Goal: Information Seeking & Learning: Learn about a topic

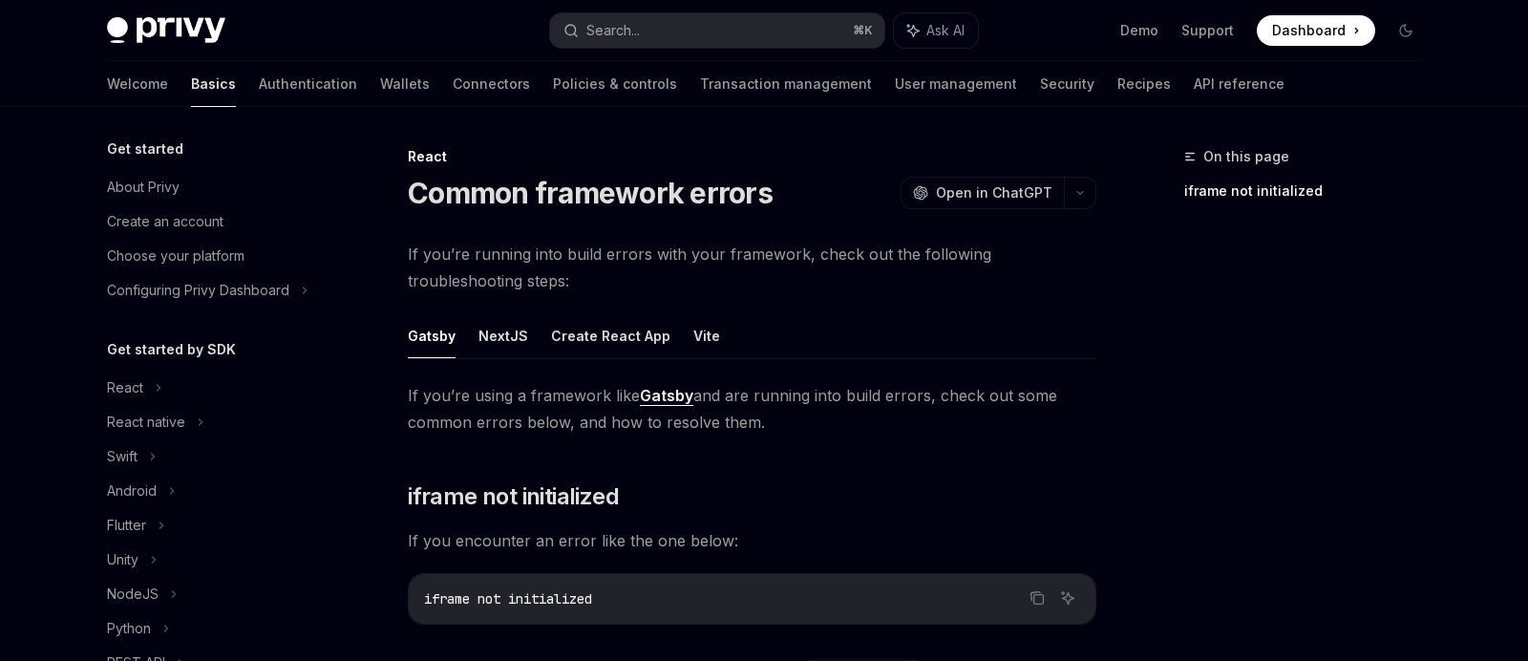
scroll to position [493, 0]
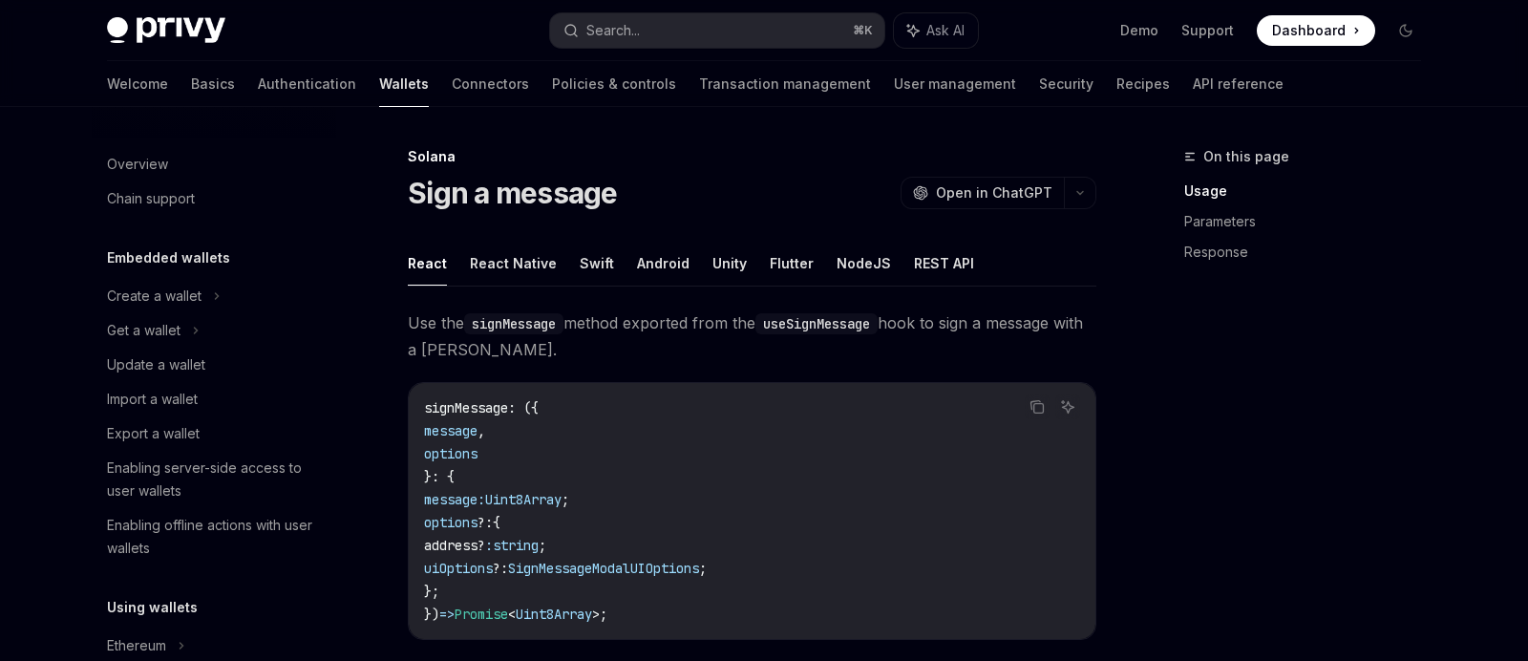
scroll to position [330, 0]
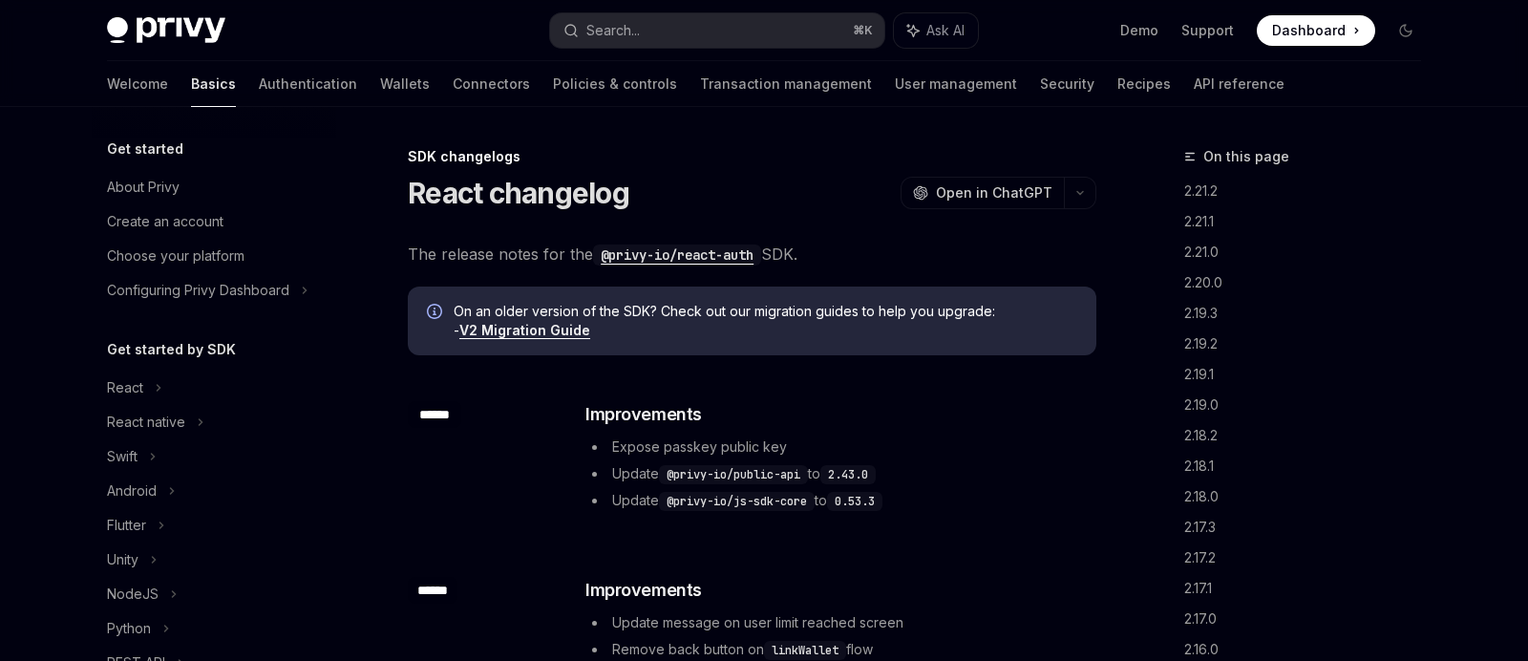
scroll to position [411, 0]
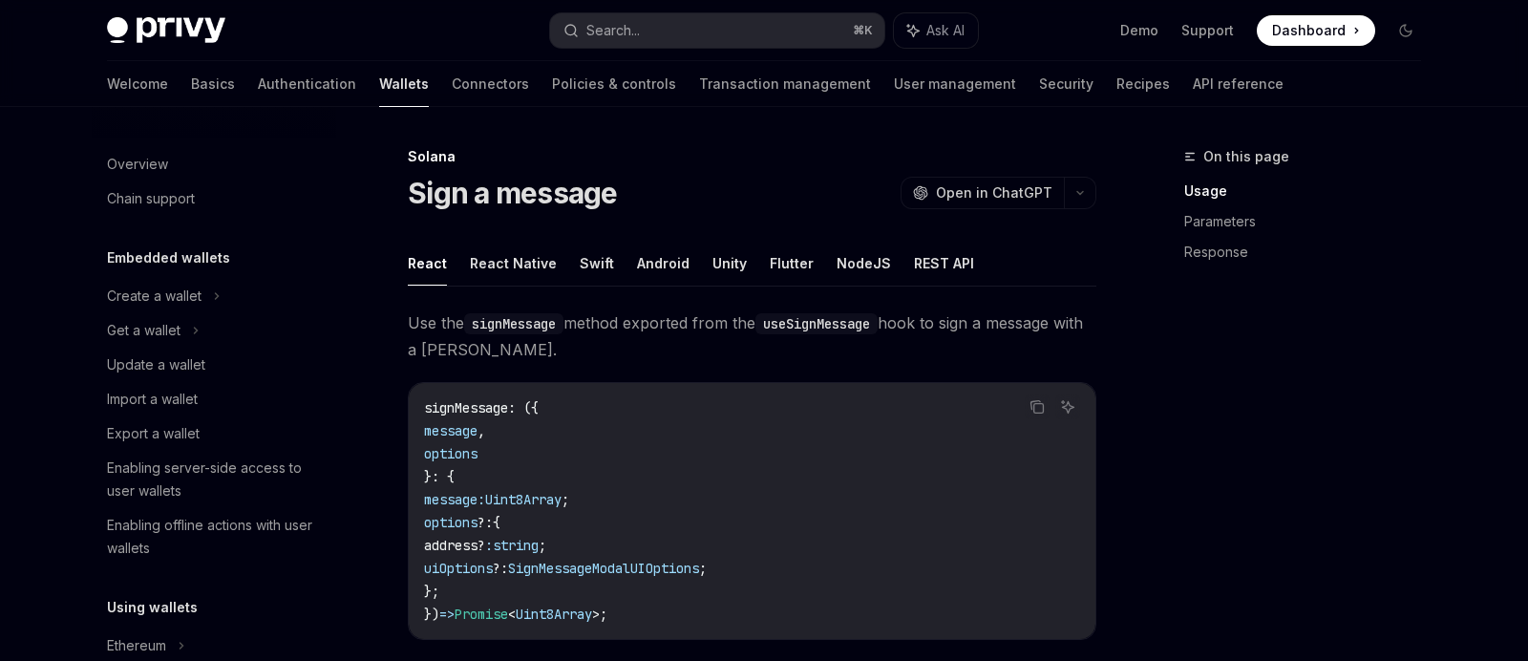
scroll to position [330, 0]
